Goal: Transaction & Acquisition: Download file/media

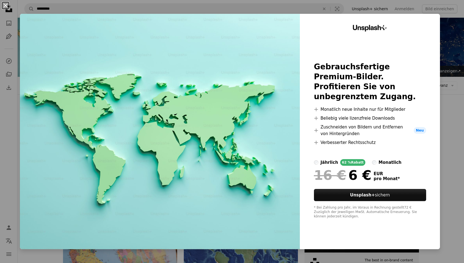
click at [7, 3] on button "An X shape" at bounding box center [5, 5] width 7 height 7
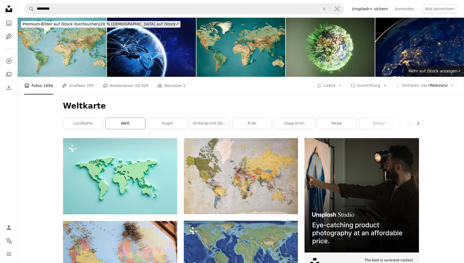
click at [121, 123] on link "Welt" at bounding box center [126, 123] width 40 height 11
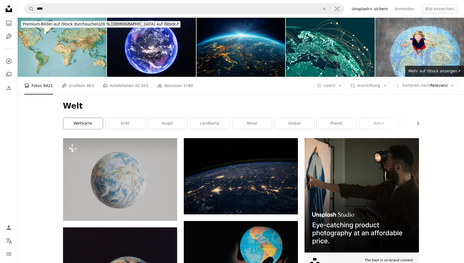
click at [82, 124] on link "Weltkarte" at bounding box center [83, 123] width 40 height 11
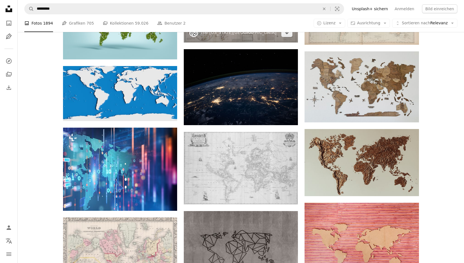
scroll to position [327, 0]
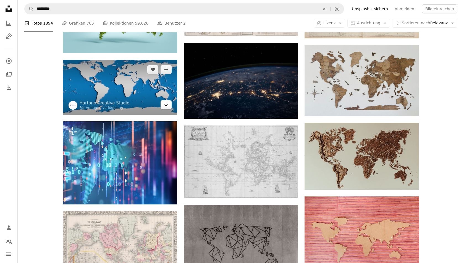
click at [168, 103] on icon "Arrow pointing down" at bounding box center [166, 104] width 4 height 7
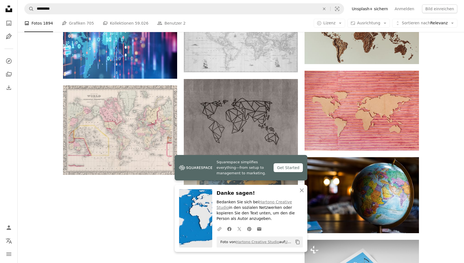
scroll to position [454, 0]
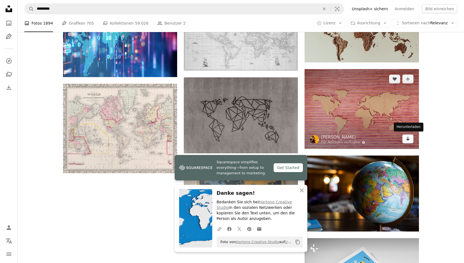
click at [409, 139] on icon "Herunterladen" at bounding box center [408, 139] width 4 height 4
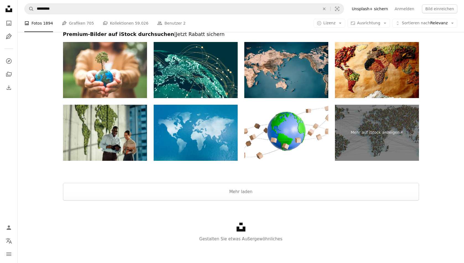
scroll to position [849, 0]
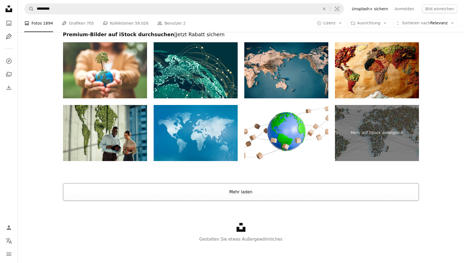
click at [252, 194] on button "Mehr laden" at bounding box center [241, 192] width 356 height 18
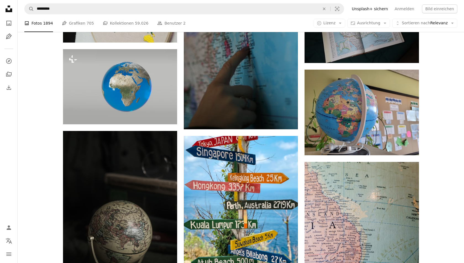
scroll to position [15808, 0]
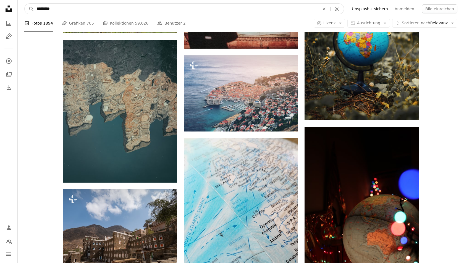
click at [84, 11] on input "*********" at bounding box center [176, 9] width 284 height 11
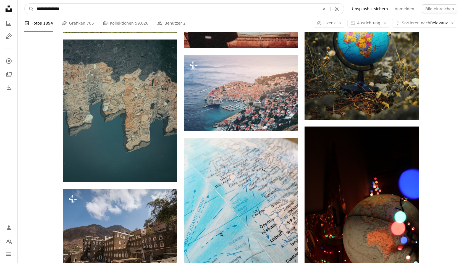
type input "**********"
click at [29, 9] on button "A magnifying glass" at bounding box center [29, 9] width 9 height 11
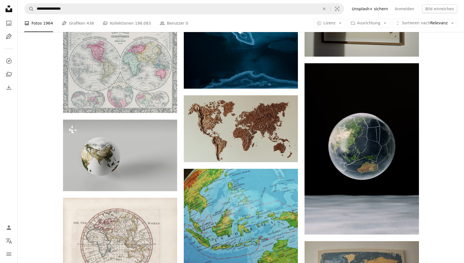
scroll to position [464, 0]
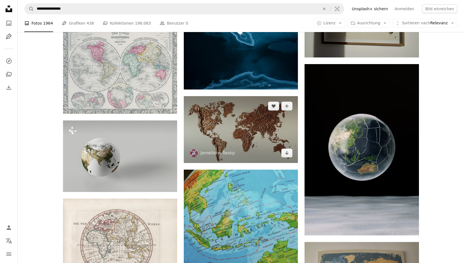
click at [256, 125] on img at bounding box center [241, 129] width 114 height 67
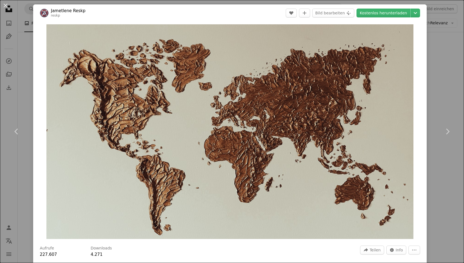
scroll to position [459, 0]
click at [373, 15] on link "Kostenlos herunterladen" at bounding box center [384, 13] width 54 height 9
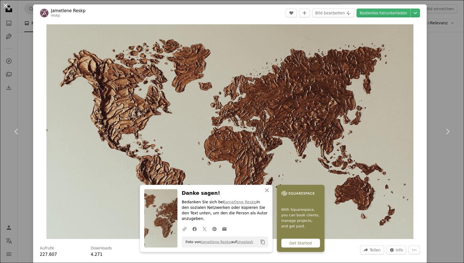
click at [6, 4] on button "An X shape" at bounding box center [5, 5] width 7 height 7
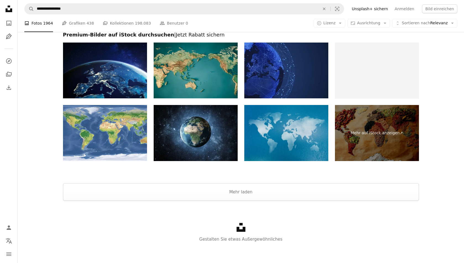
scroll to position [1621, 0]
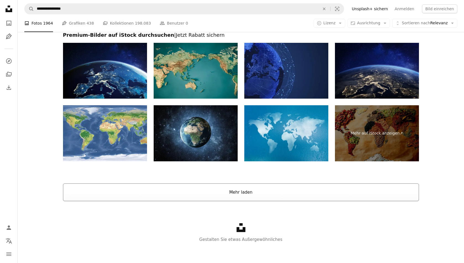
click at [276, 190] on button "Mehr laden" at bounding box center [241, 193] width 356 height 18
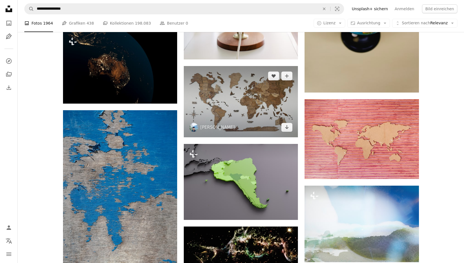
scroll to position [1680, 0]
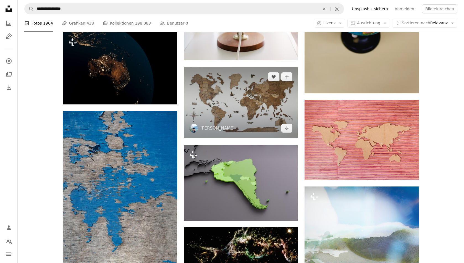
click at [245, 94] on img at bounding box center [241, 102] width 114 height 71
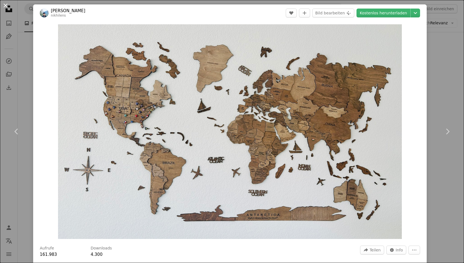
click at [6, 7] on button "An X shape" at bounding box center [5, 5] width 7 height 7
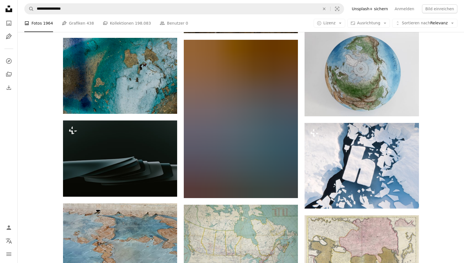
scroll to position [4973, 0]
